Goal: Navigation & Orientation: Understand site structure

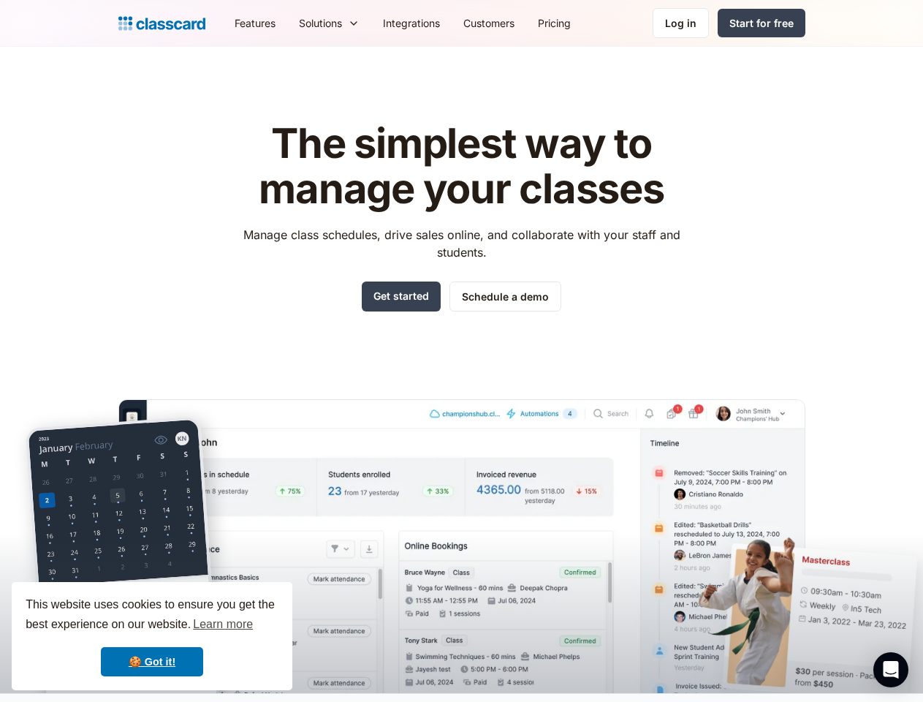
click at [461, 351] on div "The simplest way to manage your classes Manage class schedules, drive sales onl…" at bounding box center [461, 395] width 687 height 595
click at [152, 636] on div "This website uses cookies to ensure you get the best experience on our website.…" at bounding box center [152, 636] width 281 height 108
click at [514, 23] on nav "Features Resources Blog The latest industry news, updates and info. Customer st…" at bounding box center [514, 23] width 583 height 33
click at [287, 23] on div "Solutions Sports academy Swim school Dance studio Gymnastics Music school Marti…" at bounding box center [329, 23] width 84 height 33
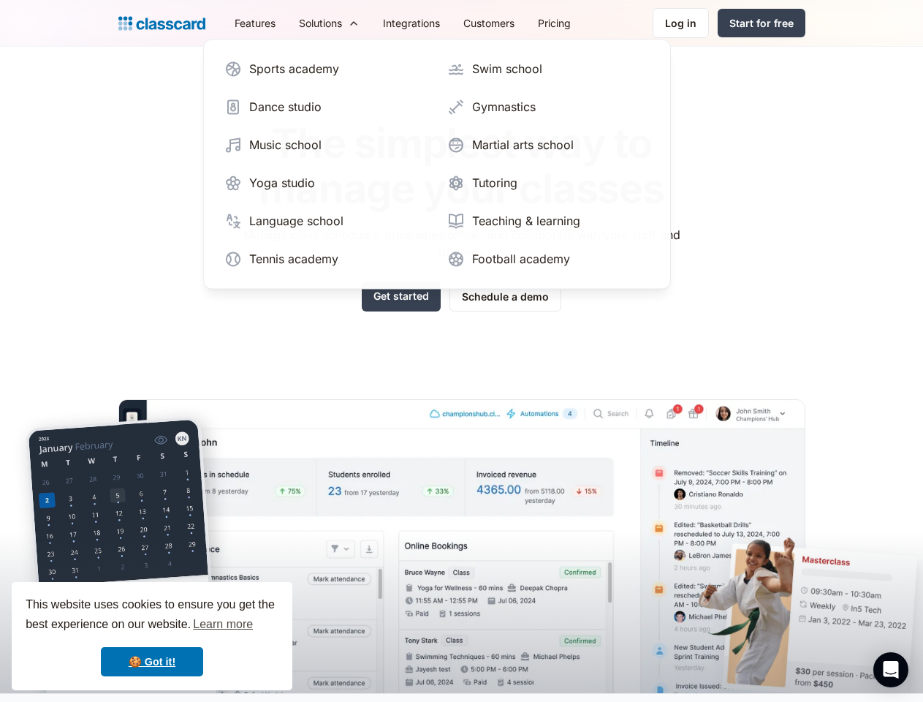
click at [891, 670] on icon "Open Intercom Messenger" at bounding box center [891, 670] width 15 height 18
